Goal: Navigation & Orientation: Find specific page/section

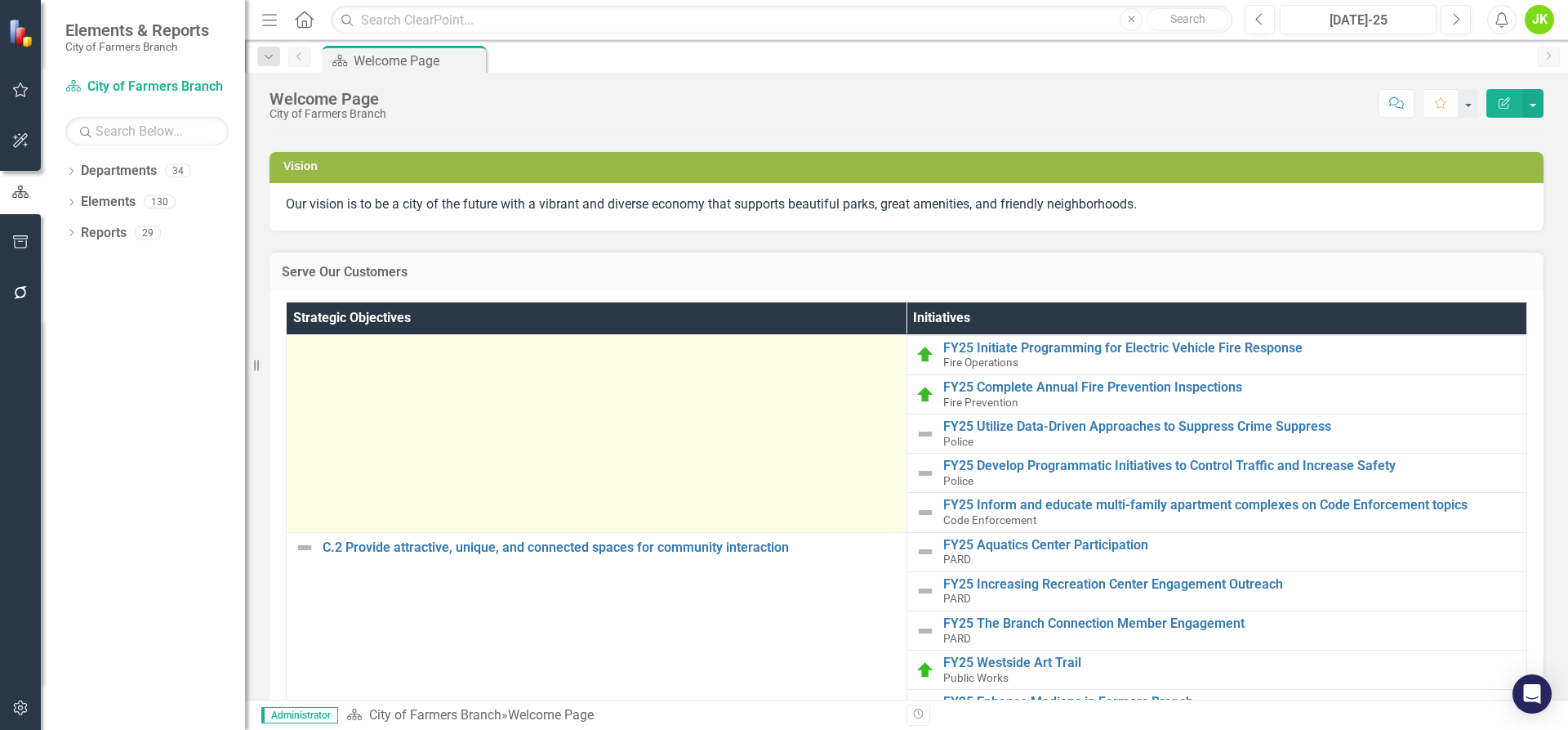
scroll to position [327, 0]
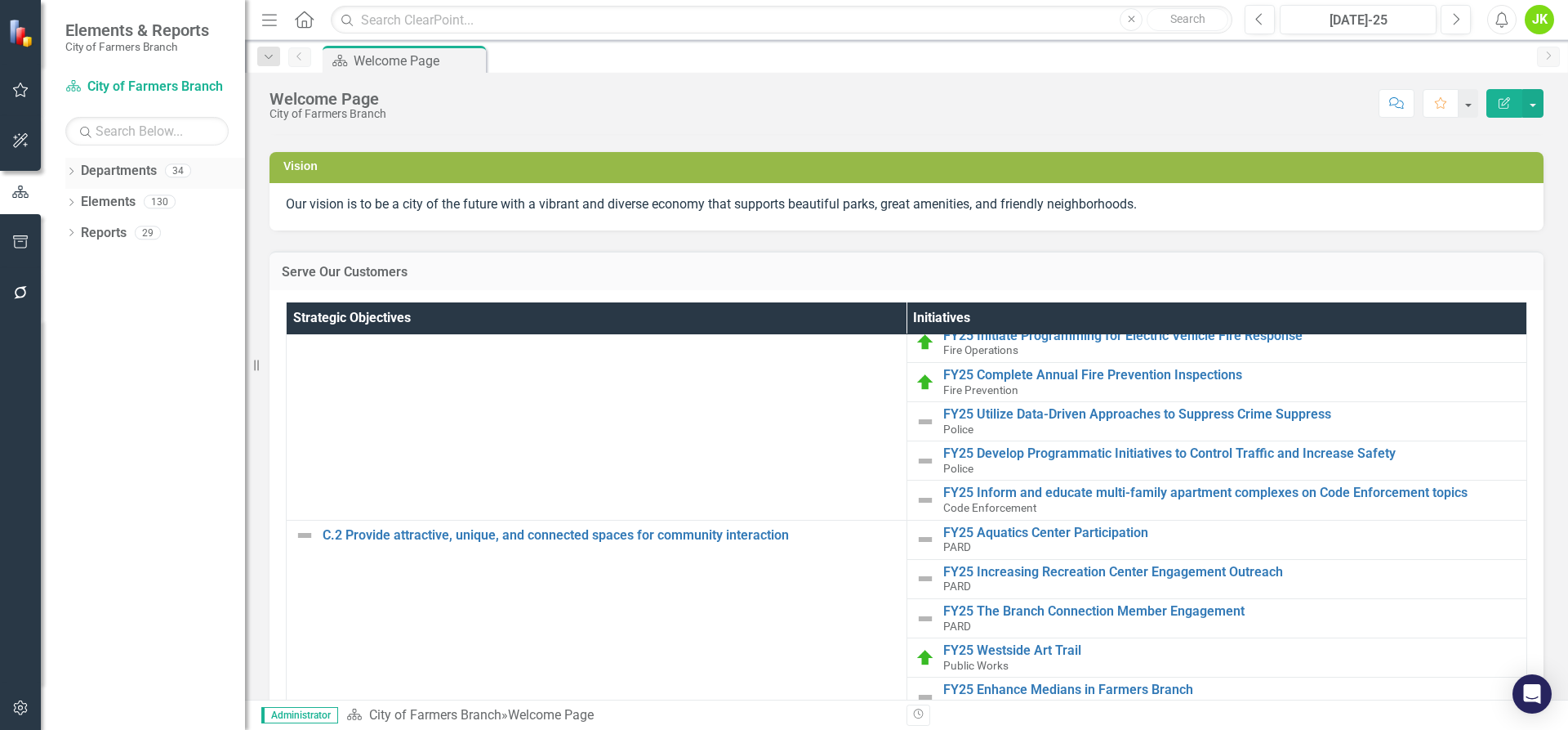
click at [131, 174] on link "Departments" at bounding box center [119, 172] width 76 height 19
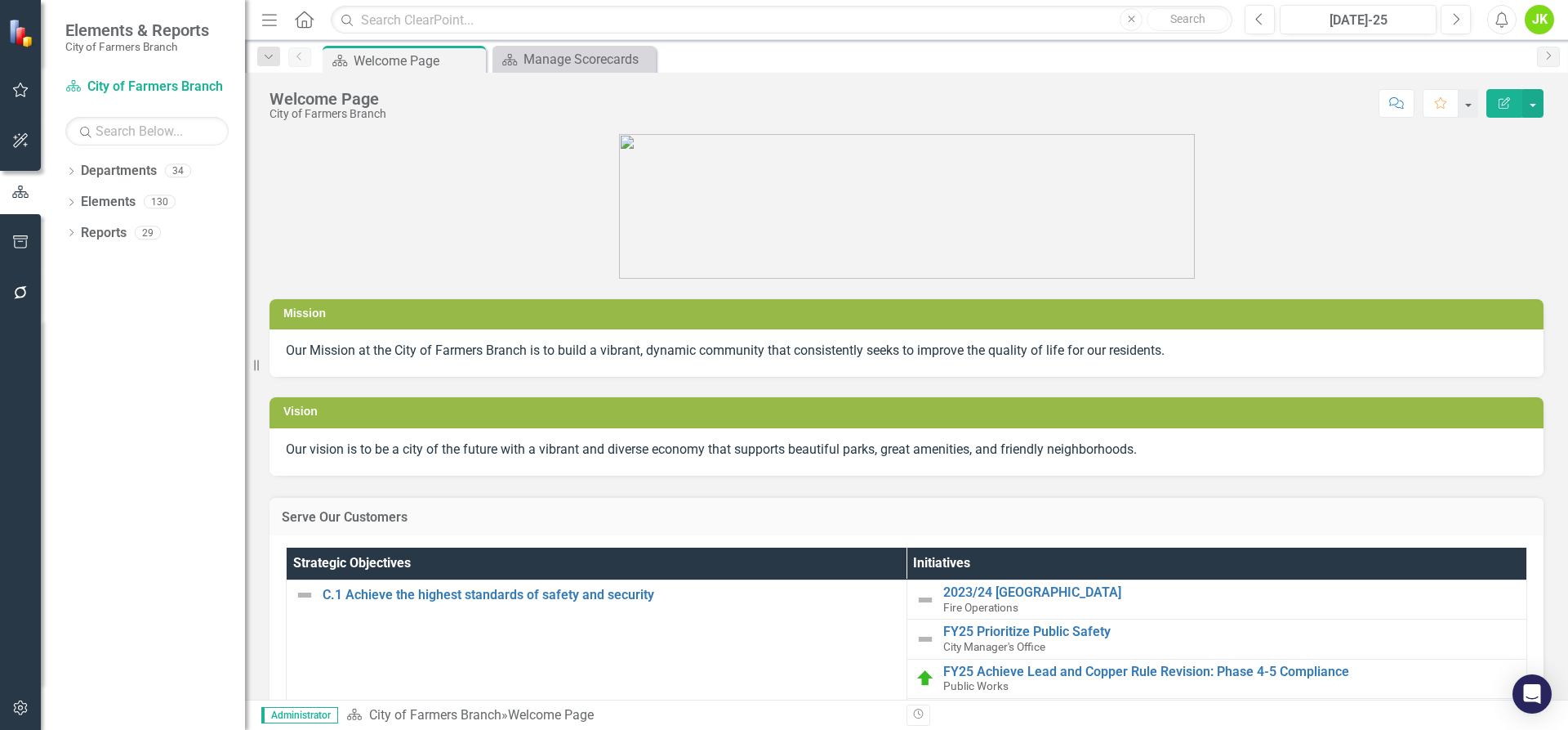
click at [1511, 100] on icon "Edit Report" at bounding box center [1504, 103] width 14 height 11
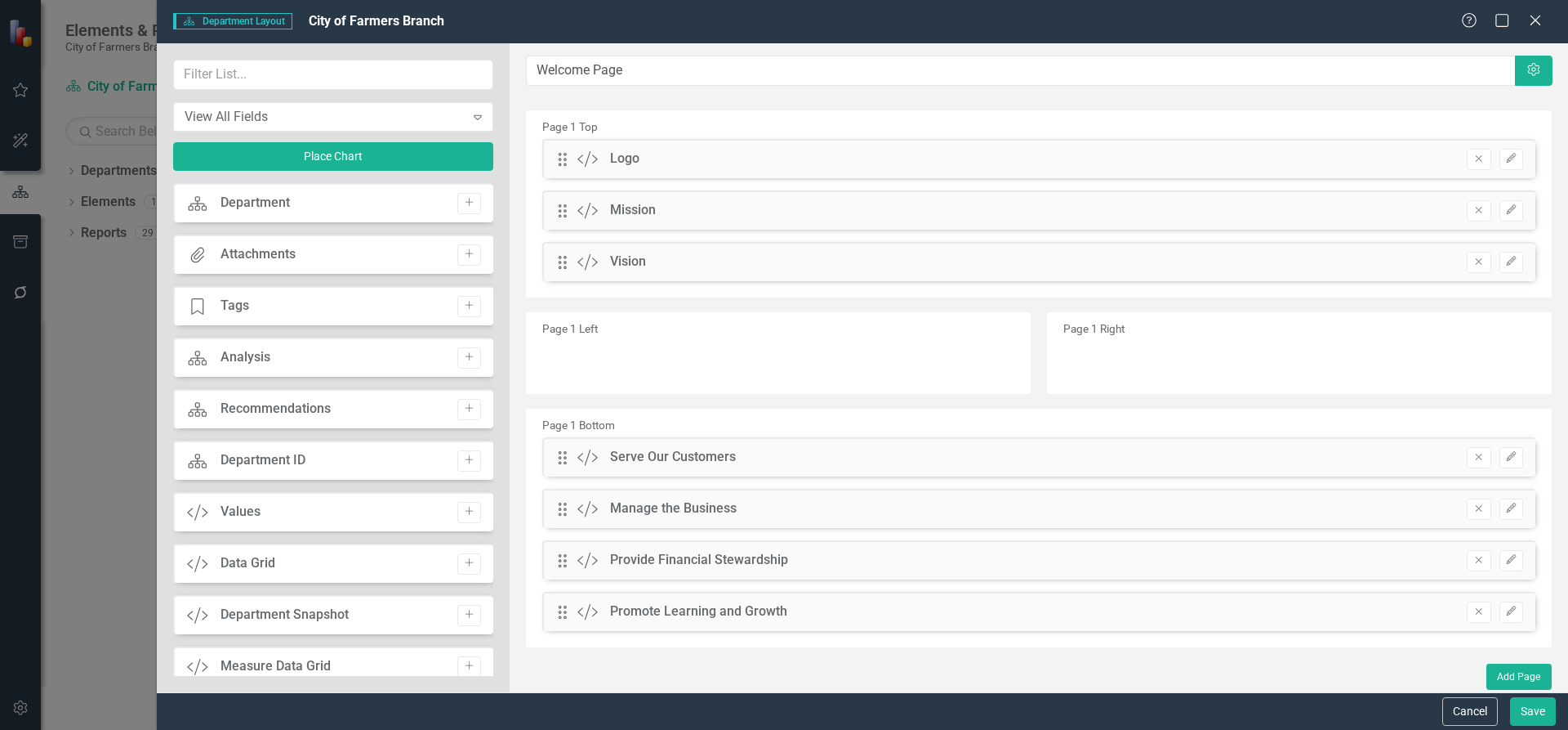
click at [267, 201] on div "Department" at bounding box center [255, 203] width 70 height 19
click at [1539, 19] on icon "Close" at bounding box center [1535, 20] width 20 height 15
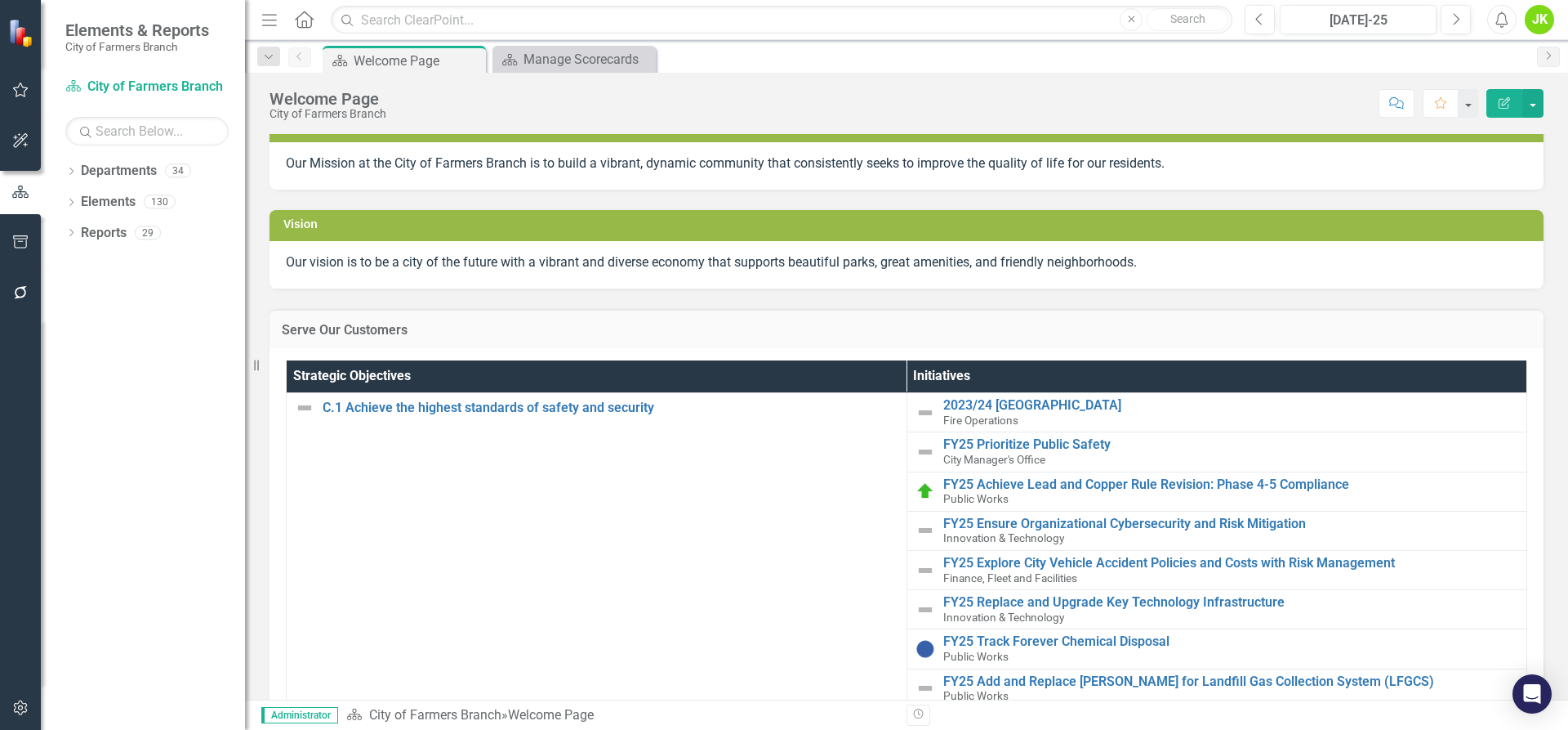
scroll to position [245, 0]
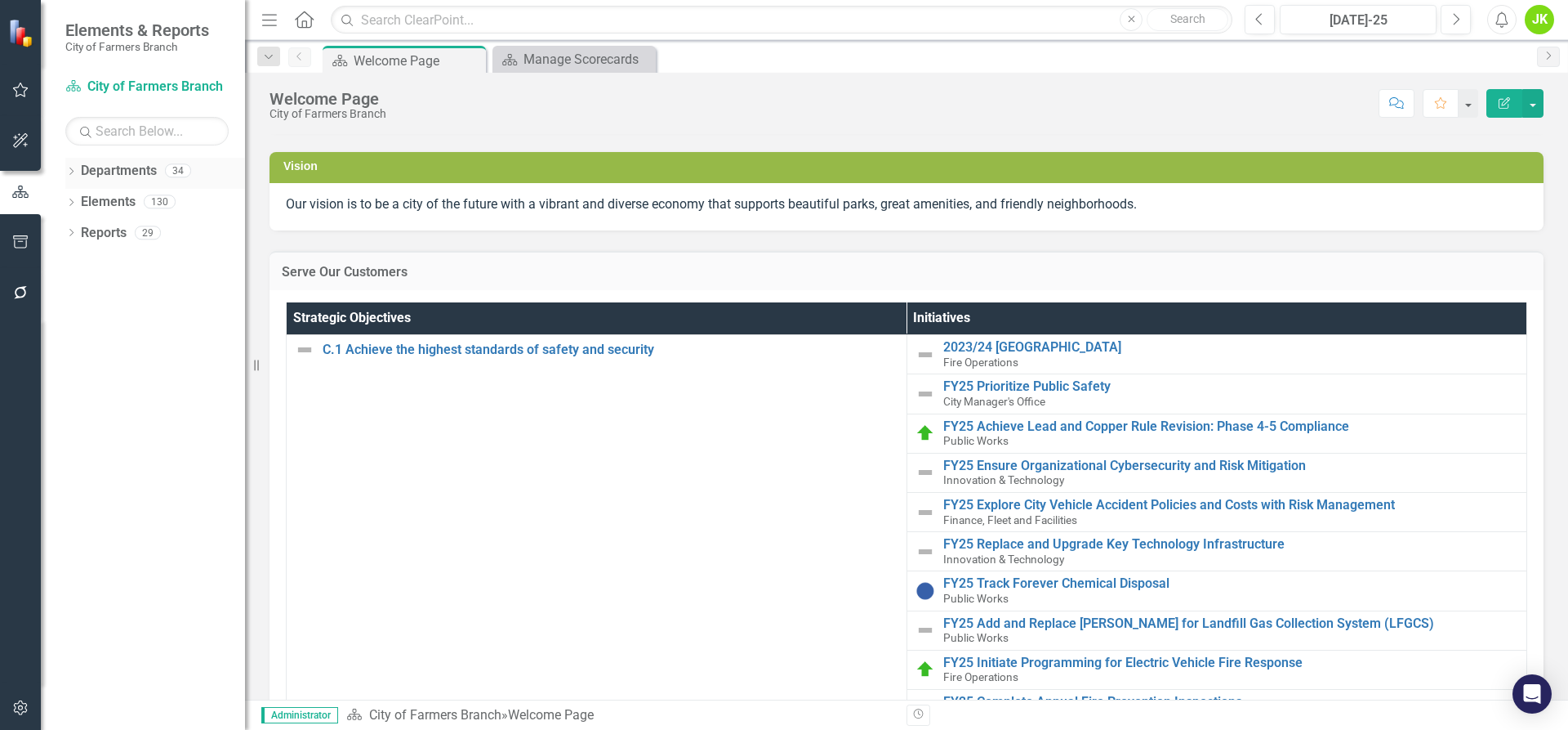
click at [133, 169] on link "Departments" at bounding box center [119, 172] width 76 height 19
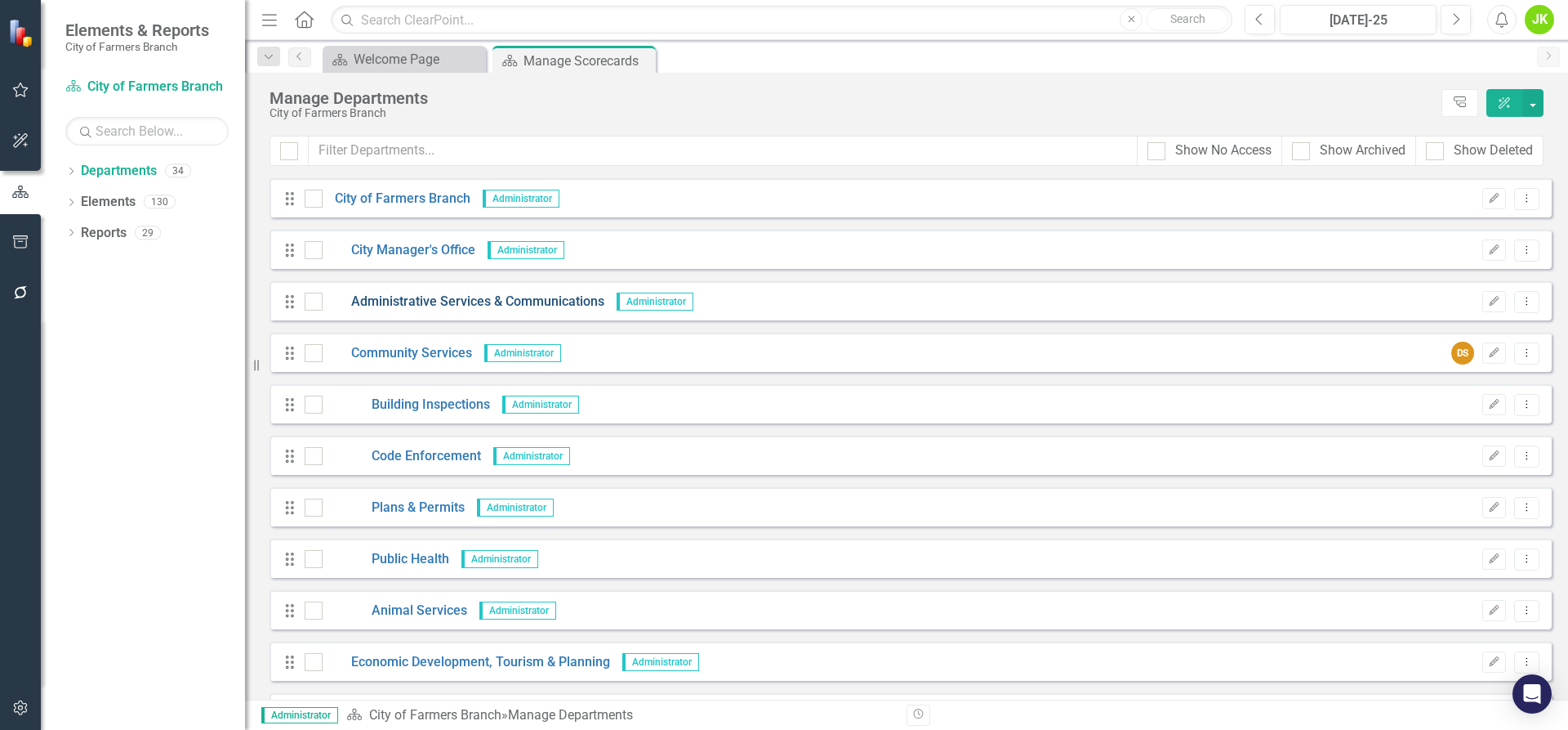
click at [506, 305] on link "Administrative Services & Communications" at bounding box center [464, 302] width 282 height 19
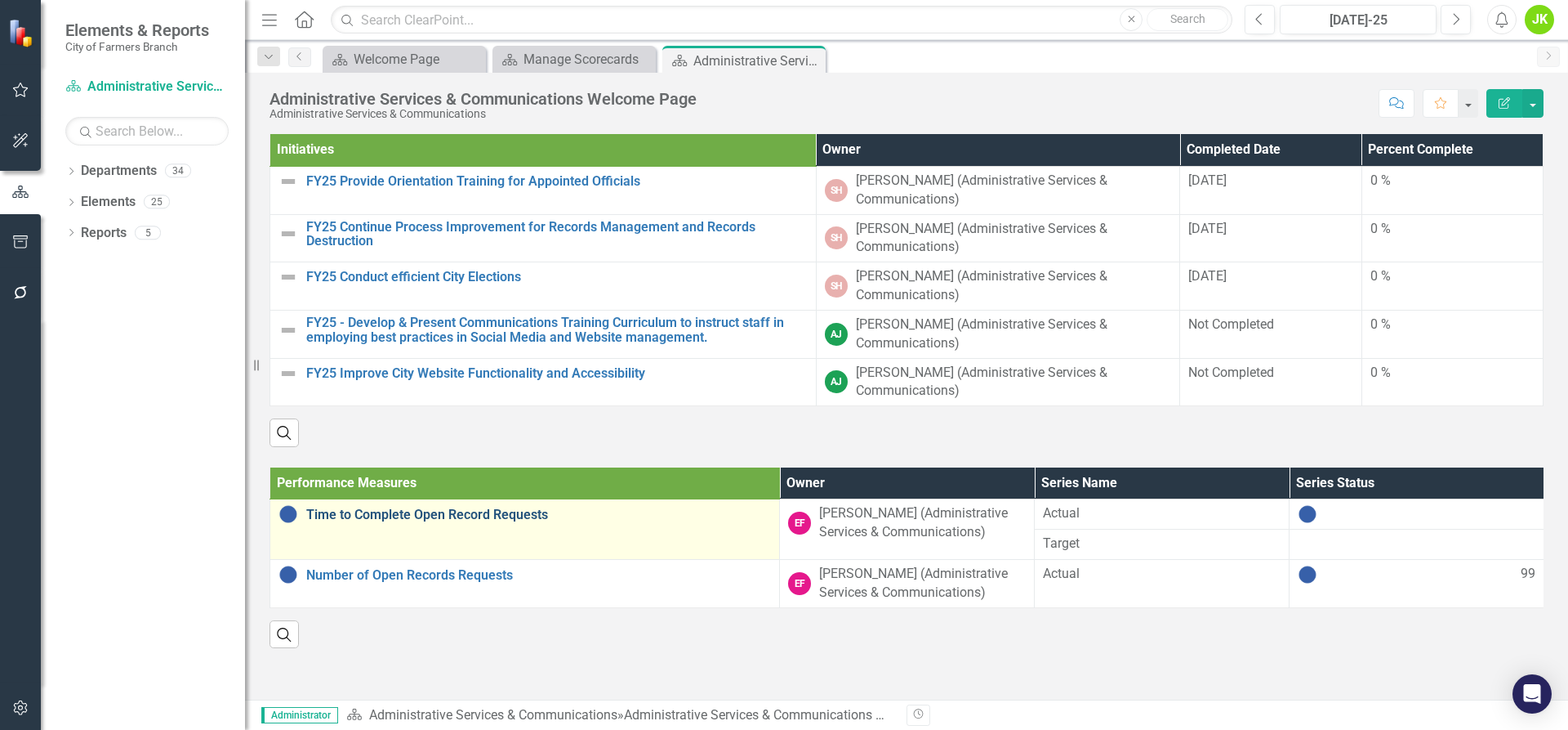
click at [527, 517] on link "Time to Complete Open Record Requests" at bounding box center [539, 515] width 465 height 14
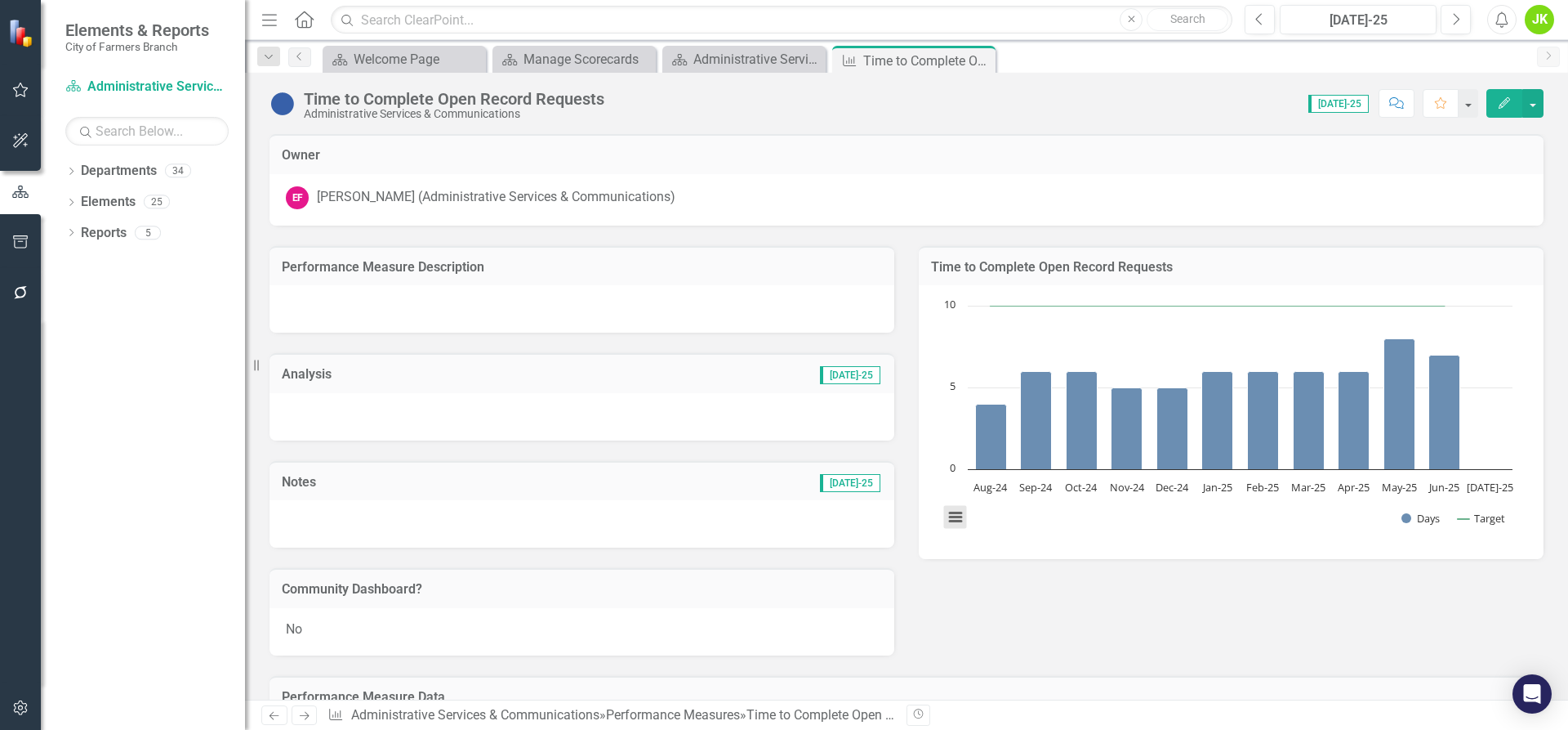
click at [949, 514] on button "View chart menu, Chart" at bounding box center [955, 517] width 23 height 23
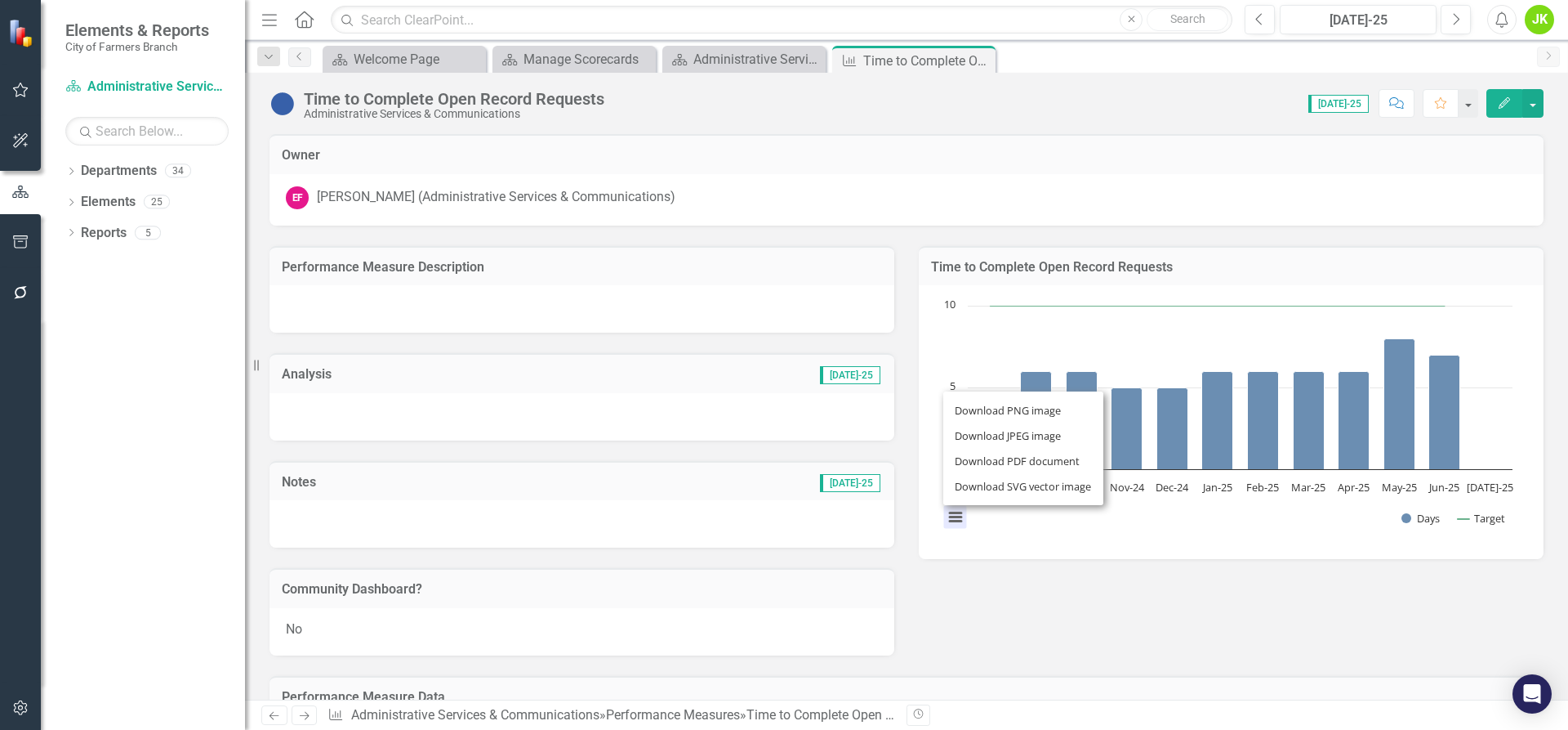
click at [1027, 543] on div "Chart Combination chart with 2 data series. Time to Complete Open Record Reques…" at bounding box center [1232, 421] width 625 height 274
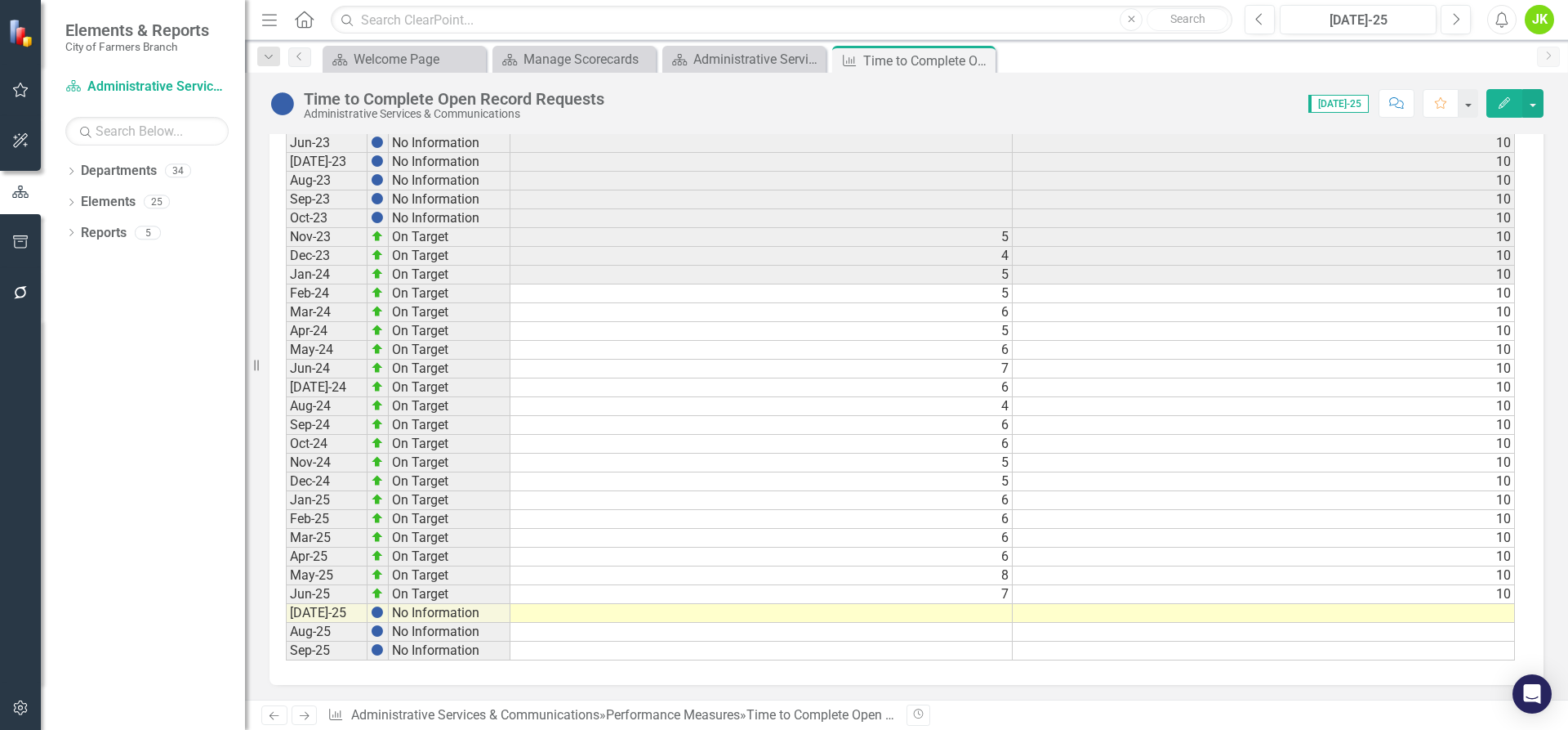
scroll to position [766, 0]
